Goal: Transaction & Acquisition: Purchase product/service

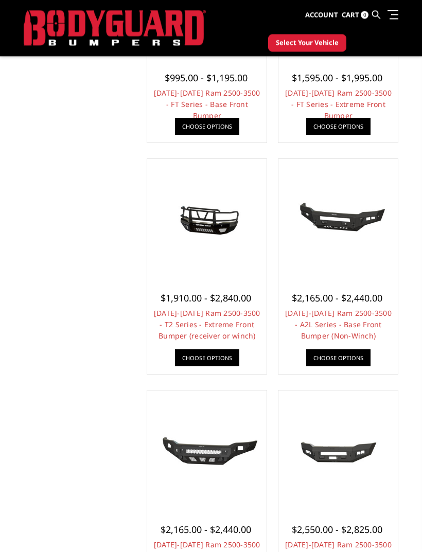
scroll to position [211, 0]
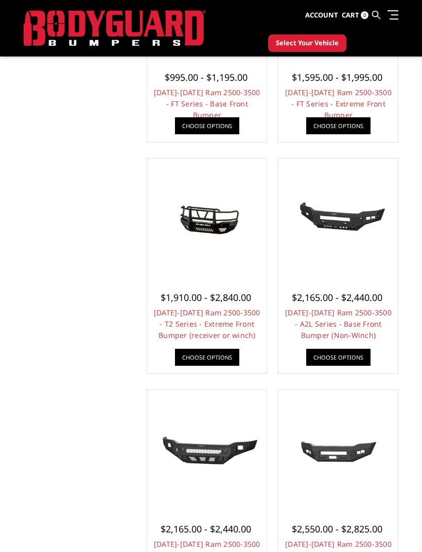
click at [207, 220] on img at bounding box center [207, 217] width 114 height 53
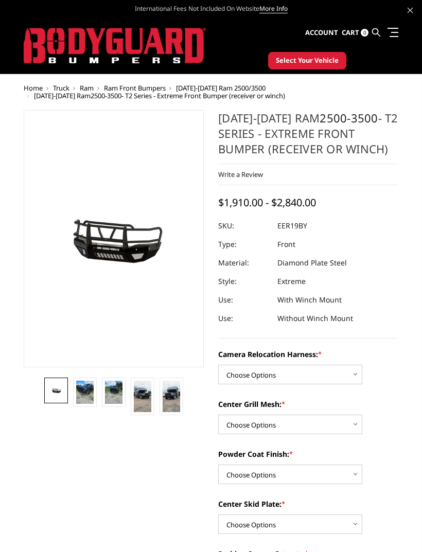
click at [86, 387] on img at bounding box center [84, 391] width 17 height 23
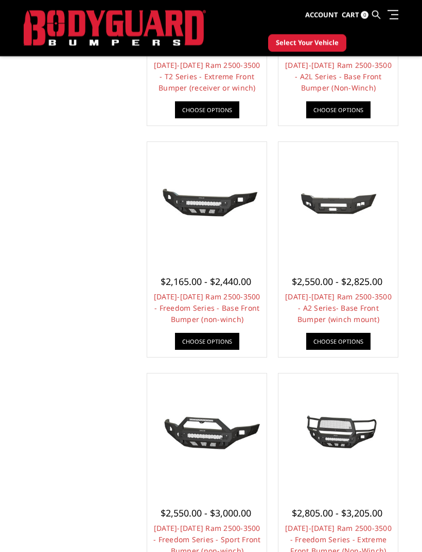
scroll to position [459, 0]
click at [229, 292] on link "2019-2025 Ram 2500-3500 - Freedom Series - Base Front Bumper (non-winch)" at bounding box center [207, 307] width 106 height 32
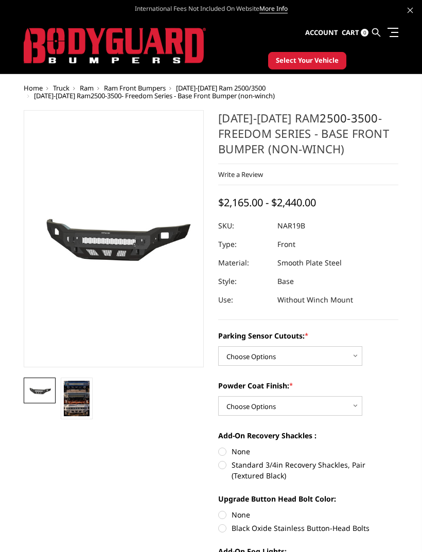
click at [82, 396] on img at bounding box center [77, 397] width 26 height 35
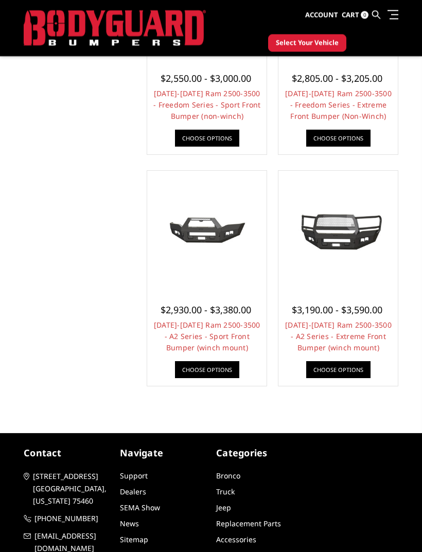
scroll to position [894, 0]
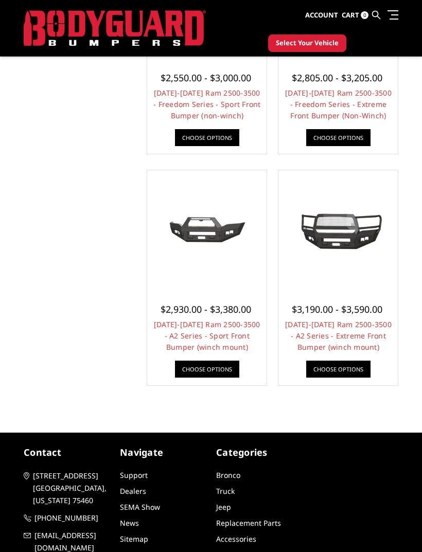
click at [346, 319] on link "[DATE]-[DATE] Ram 2500-3500 - A2 Series - Extreme Front Bumper (winch mount)" at bounding box center [338, 335] width 106 height 32
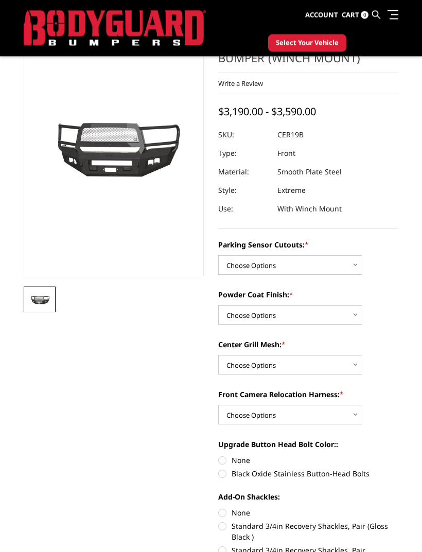
scroll to position [64, 0]
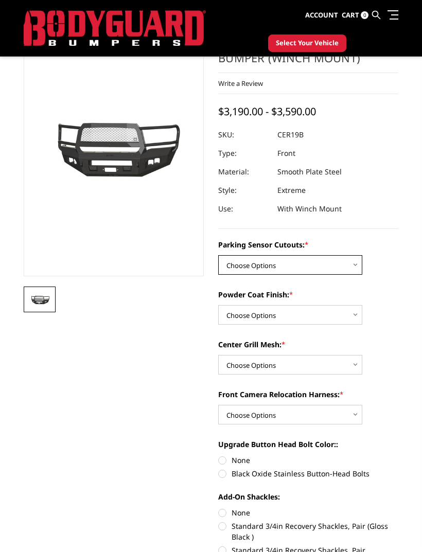
click at [355, 262] on select "Choose Options No - Without Parking Sensor Cutouts Yes - With Parking Sensor Cu…" at bounding box center [290, 265] width 144 height 20
select select "1879"
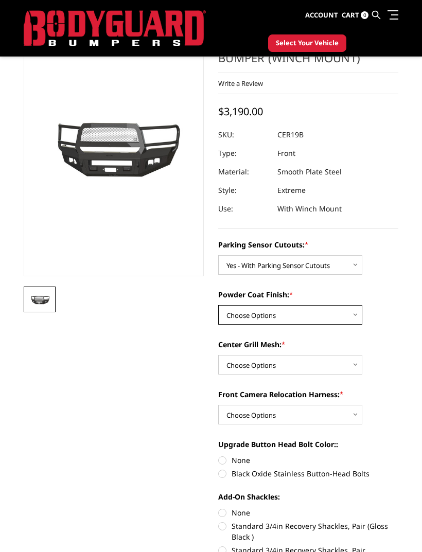
click at [353, 314] on select "Choose Options Bare Metal Textured Black Powder Coat" at bounding box center [290, 315] width 144 height 20
select select "1880"
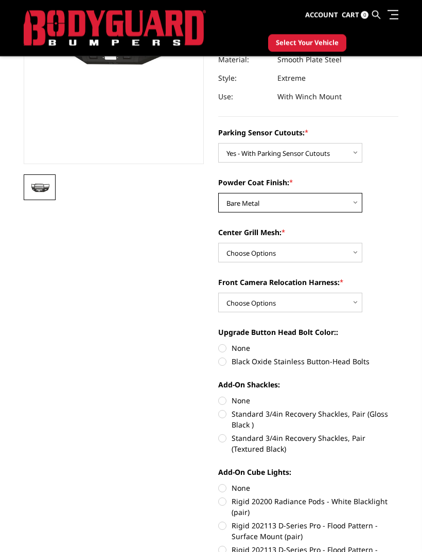
scroll to position [177, 0]
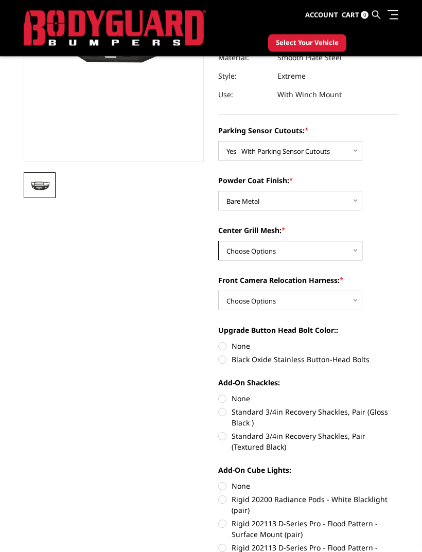
click at [349, 249] on select "Choose Options WITH Center Grill Mesh WITHOUT Center Grill Mesh" at bounding box center [290, 251] width 144 height 20
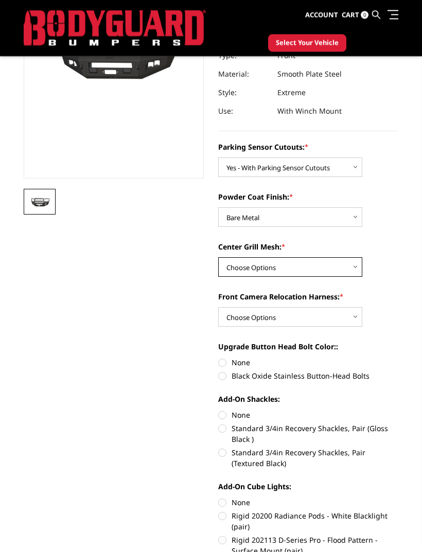
scroll to position [162, 0]
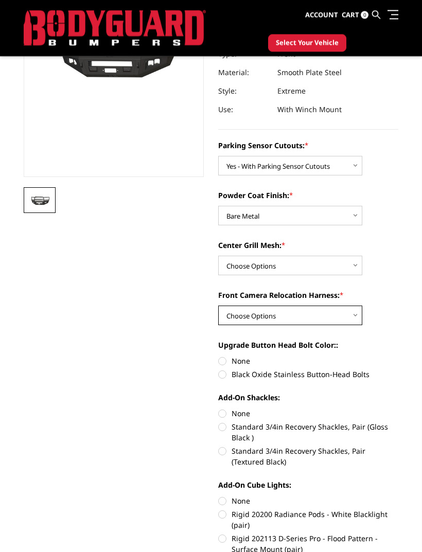
click at [355, 313] on select "Choose Options WITH Front Camera Relocation Harness WITHOUT Front Camera Reloca…" at bounding box center [290, 316] width 144 height 20
select select "1884"
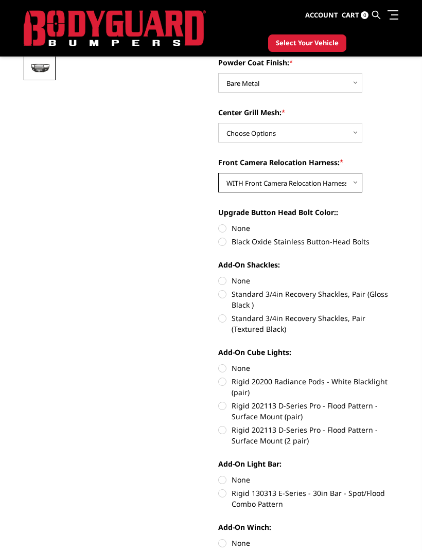
scroll to position [298, 0]
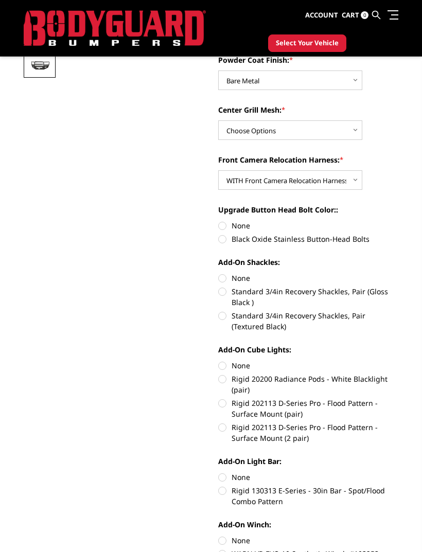
click at [224, 295] on label "Standard 3/4in Recovery Shackles, Pair (Gloss Black )" at bounding box center [308, 297] width 180 height 22
click at [398, 273] on input "Standard 3/4in Recovery Shackles, Pair (Gloss Black )" at bounding box center [398, 272] width 1 height 1
radio input "true"
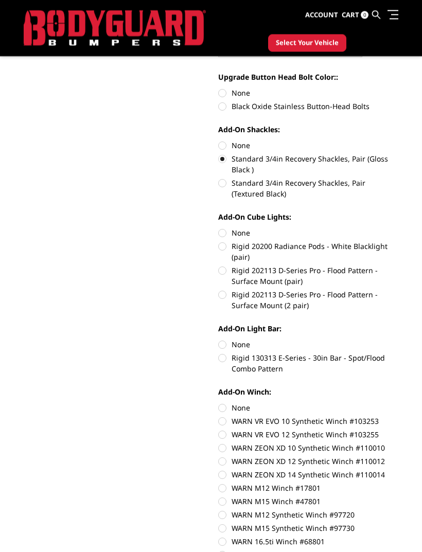
scroll to position [432, 0]
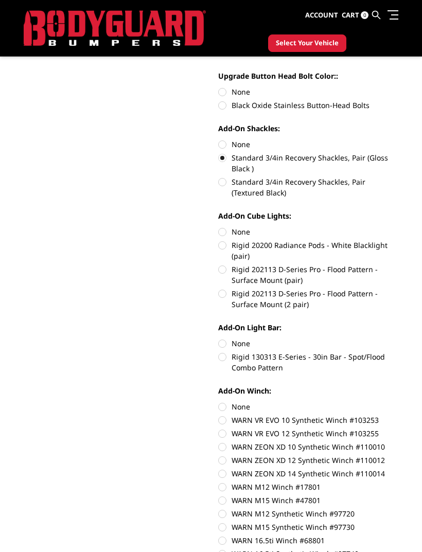
click at [224, 295] on label "Rigid 202113 D-Series Pro - Flood Pattern - Surface Mount (2 pair)" at bounding box center [308, 299] width 180 height 22
click at [398, 264] on input "Rigid 202113 D-Series Pro - Flood Pattern - Surface Mount (2 pair)" at bounding box center [398, 264] width 1 height 1
radio input "true"
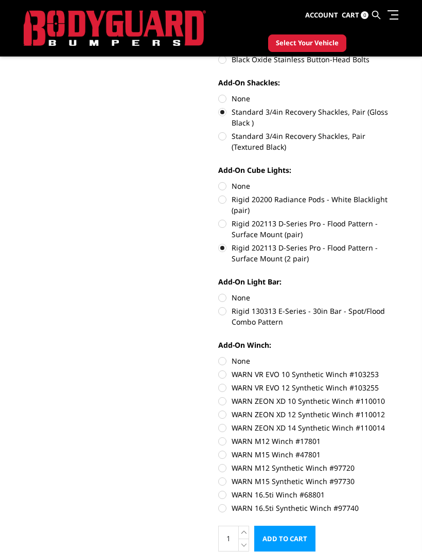
scroll to position [480, 0]
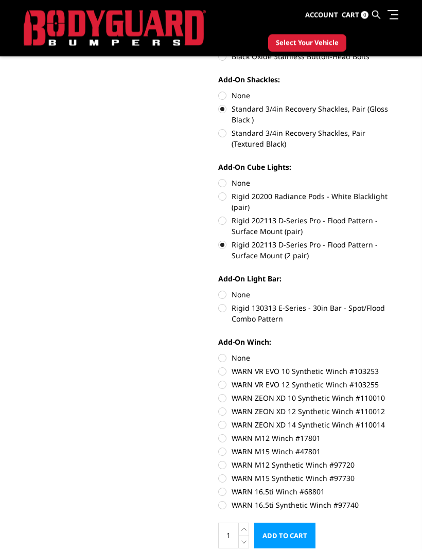
click at [225, 311] on label "Rigid 130313 E-Series - 30in Bar - Spot/Flood Combo Pattern" at bounding box center [308, 314] width 180 height 22
click at [398, 290] on input "Rigid 130313 E-Series - 30in Bar - Spot/Flood Combo Pattern" at bounding box center [398, 289] width 1 height 1
radio input "true"
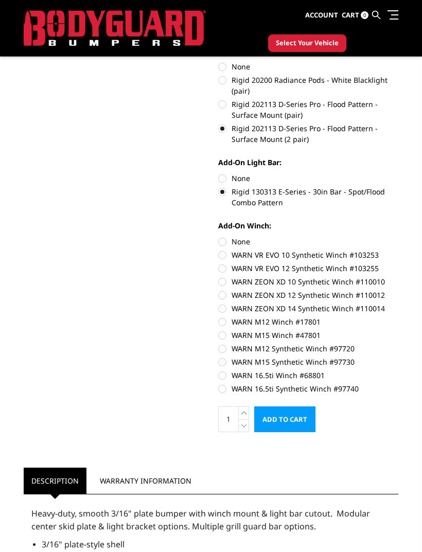
scroll to position [598, 0]
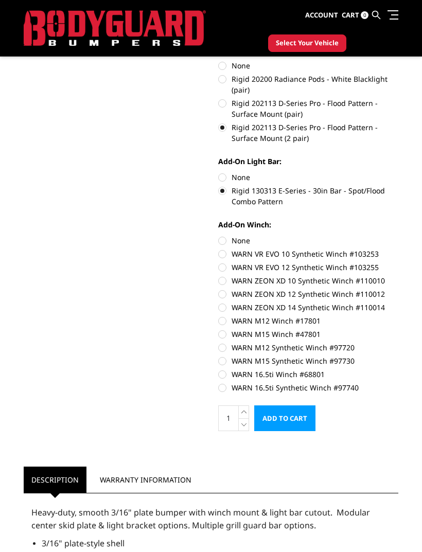
click at [226, 387] on label "WARN 16.5ti Synthetic Winch #97740" at bounding box center [308, 387] width 180 height 11
click at [398, 369] on input "WARN 16.5ti Synthetic Winch #97740" at bounding box center [398, 369] width 1 height 1
radio input "true"
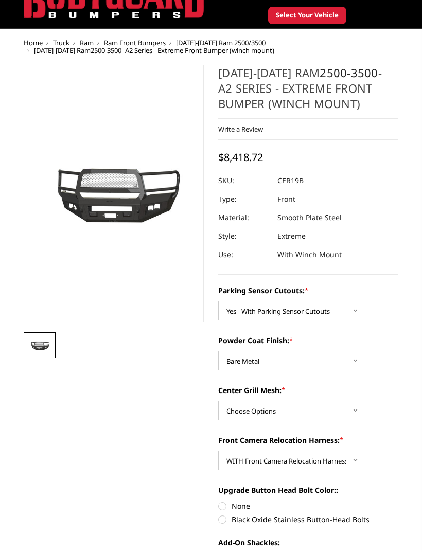
scroll to position [0, 0]
